Goal: Transaction & Acquisition: Purchase product/service

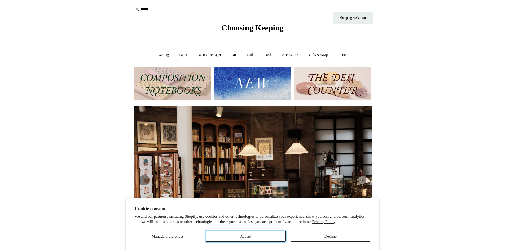
click at [269, 241] on button "Accept" at bounding box center [245, 236] width 79 height 11
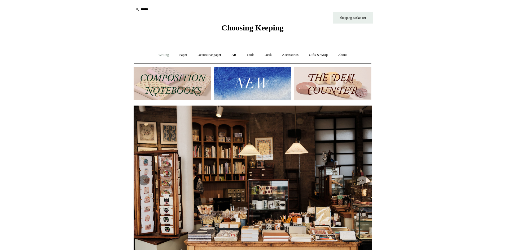
click at [163, 57] on link "Writing +" at bounding box center [163, 55] width 20 height 14
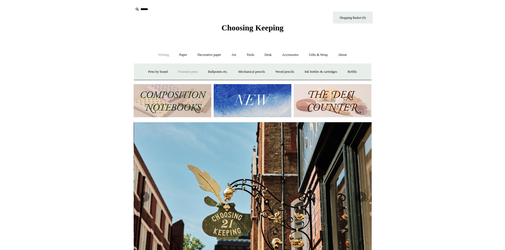
scroll to position [0, 238]
click at [221, 72] on link "Ballpoints etc. +" at bounding box center [217, 72] width 29 height 14
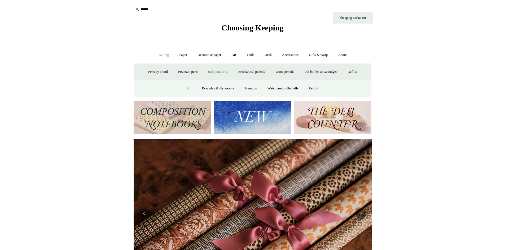
scroll to position [0, 476]
click at [186, 87] on link "All" at bounding box center [189, 89] width 14 height 14
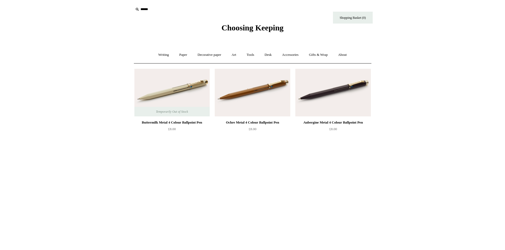
click at [146, 11] on input "text" at bounding box center [166, 10] width 65 height 10
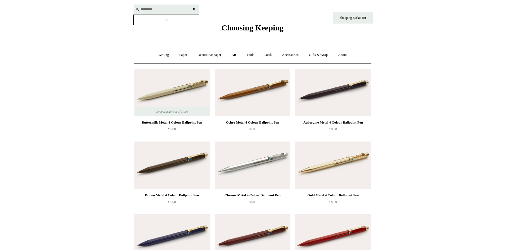
type input "*********"
click at [191, 5] on input "*" at bounding box center [193, 9] width 5 height 9
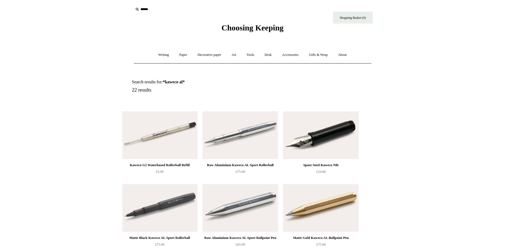
click at [243, 142] on img at bounding box center [239, 136] width 75 height 48
